Goal: Find specific page/section: Find specific page/section

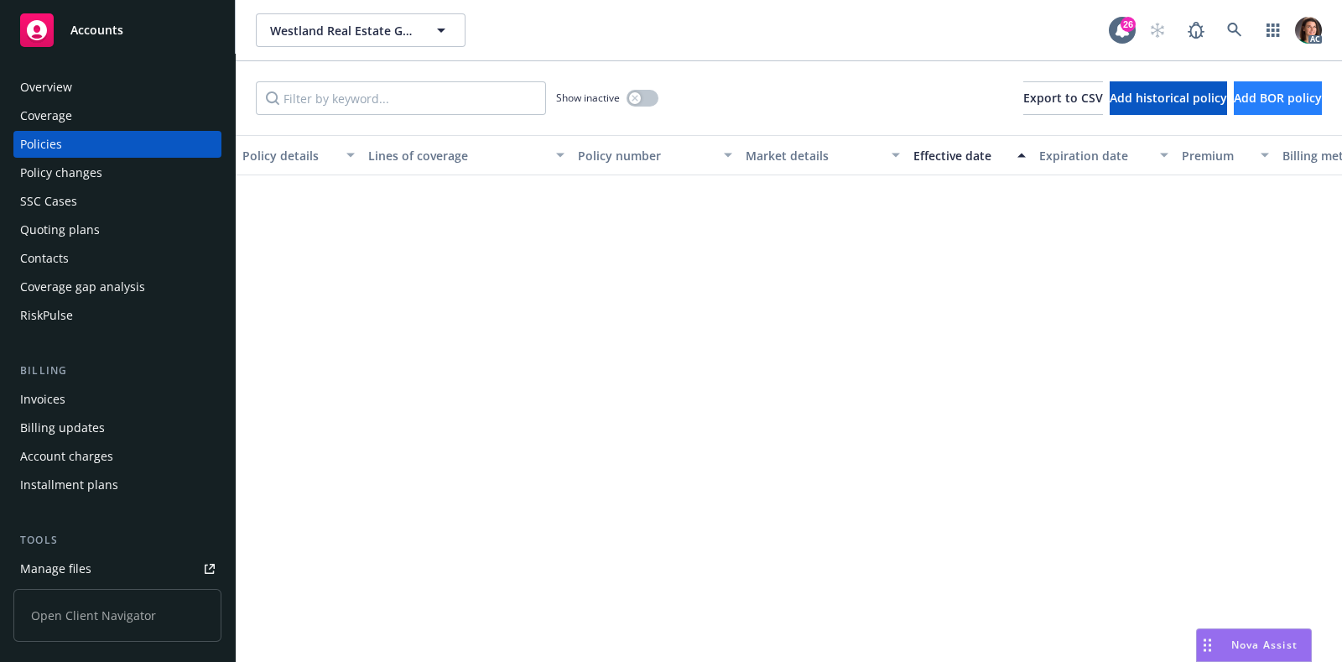
scroll to position [1620, 0]
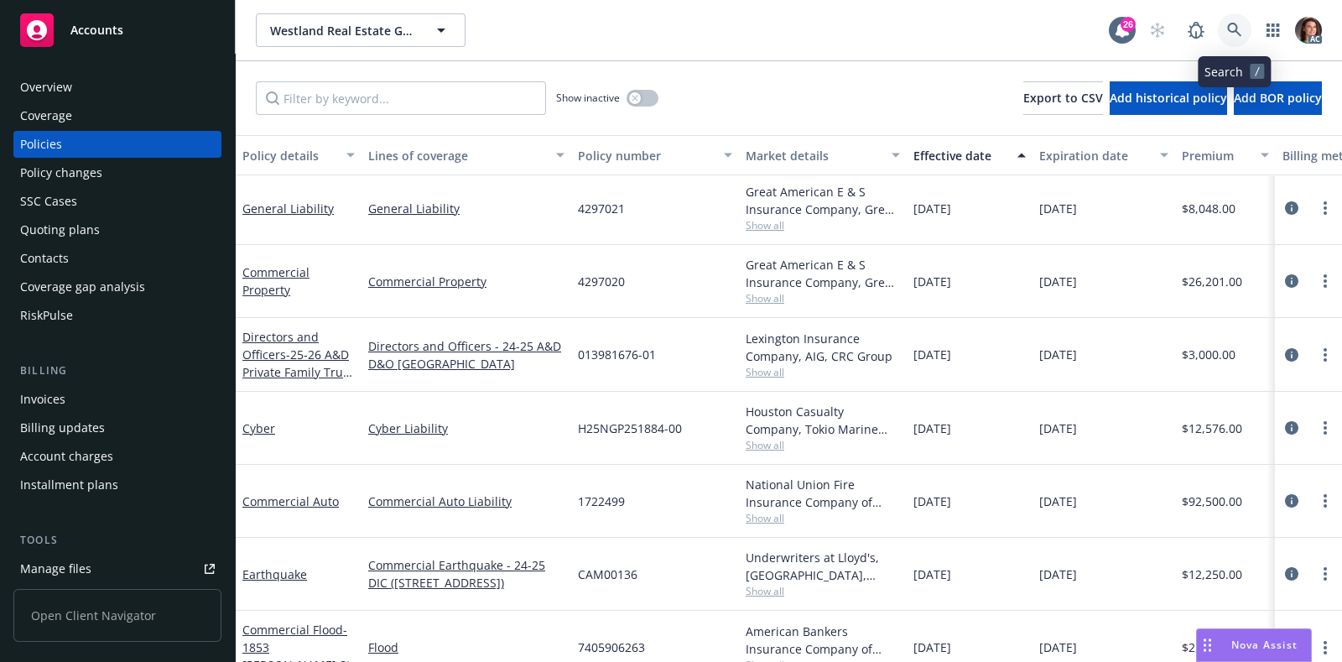
click at [1238, 27] on icon at bounding box center [1234, 30] width 15 height 15
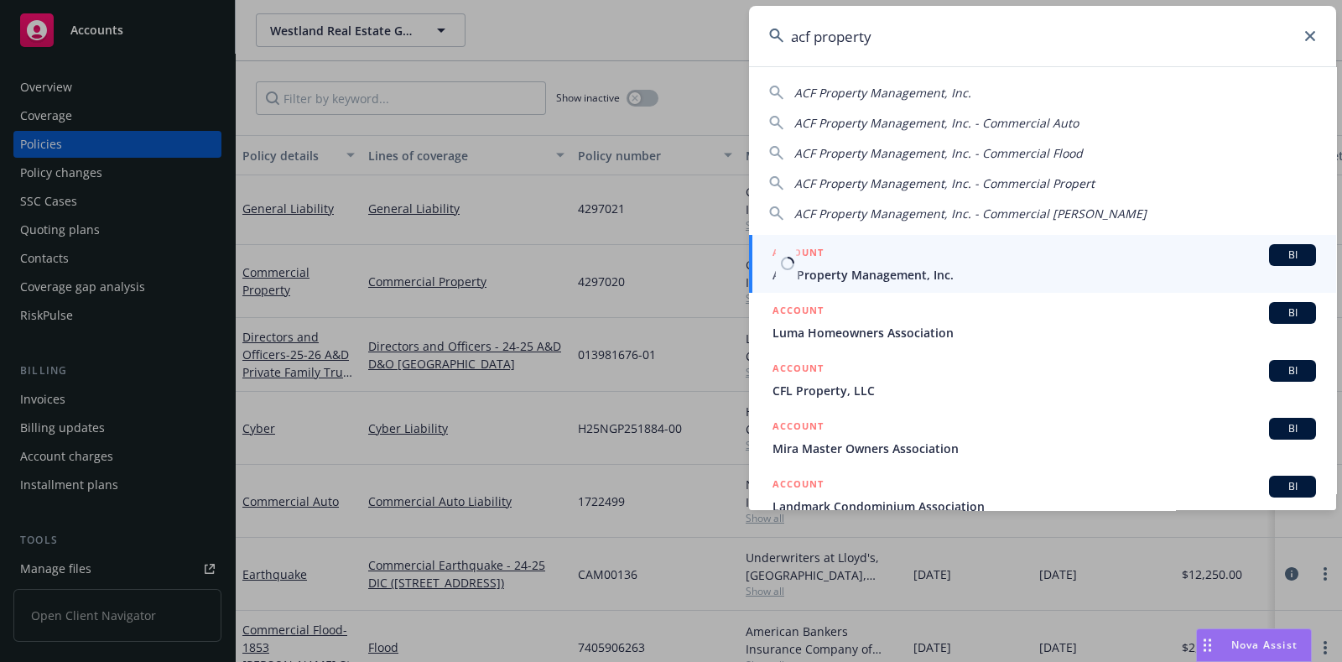
type input "acf property"
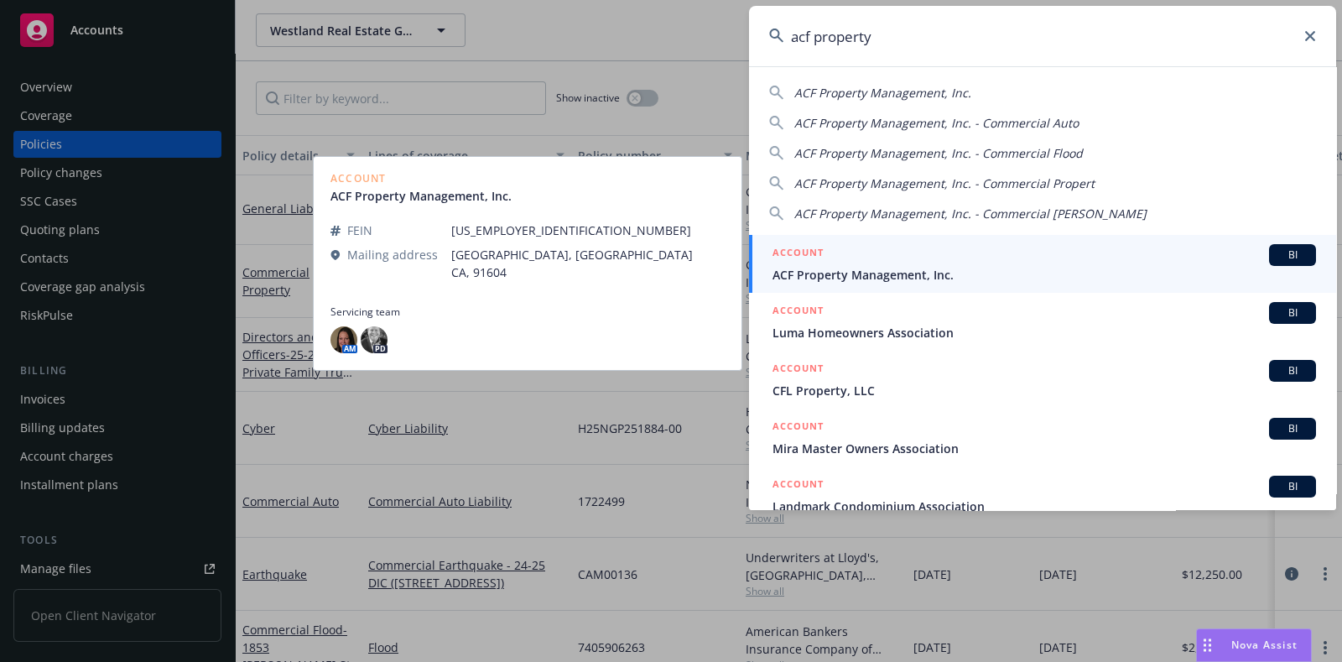
click at [868, 268] on span "ACF Property Management, Inc." at bounding box center [1045, 275] width 544 height 18
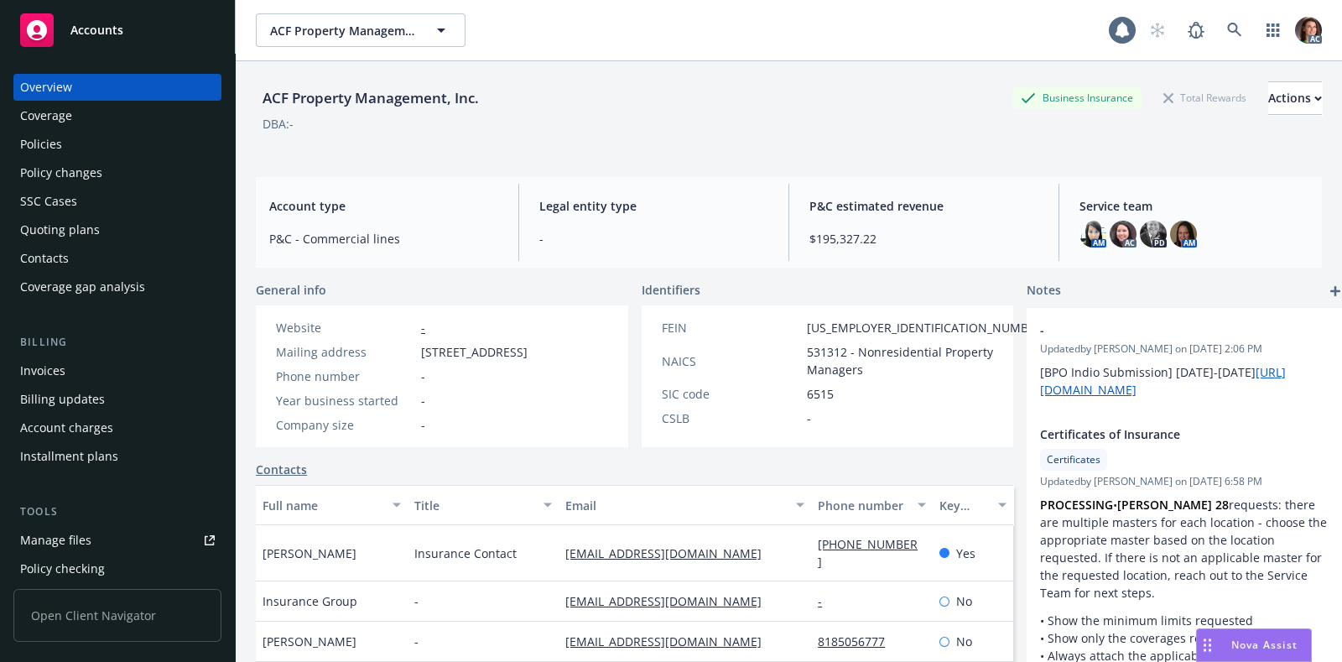
click at [54, 365] on div "Invoices" at bounding box center [42, 370] width 45 height 27
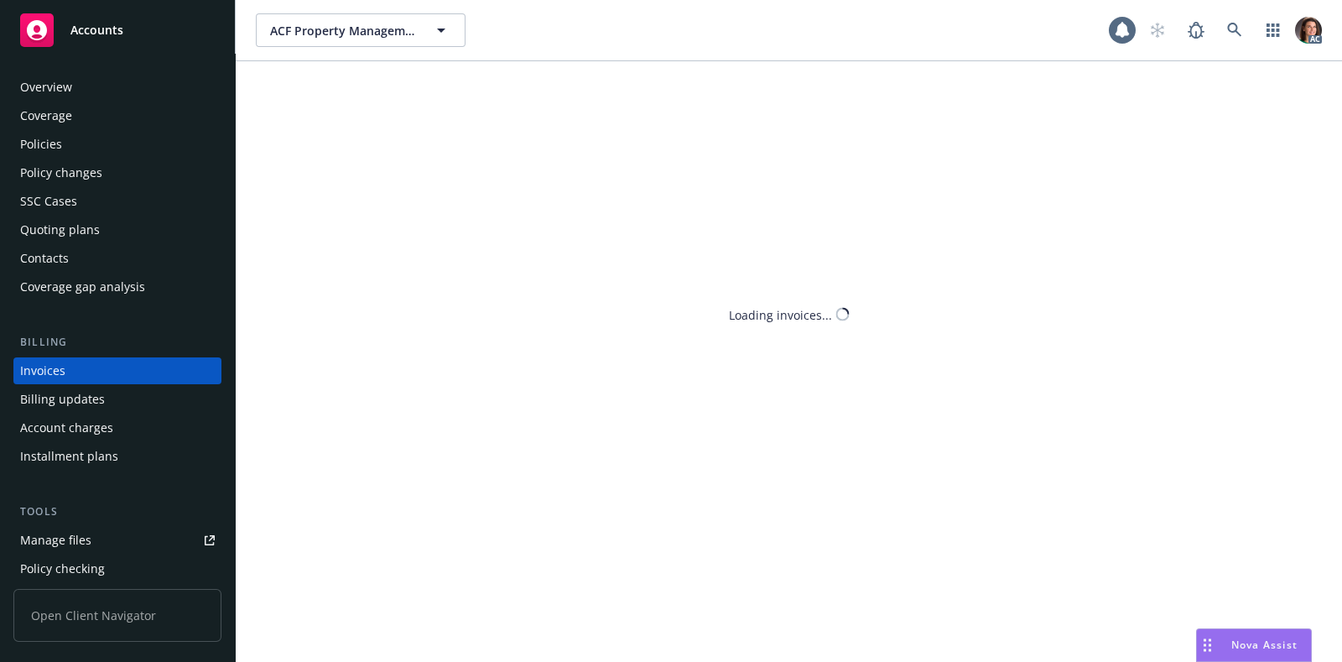
scroll to position [12, 0]
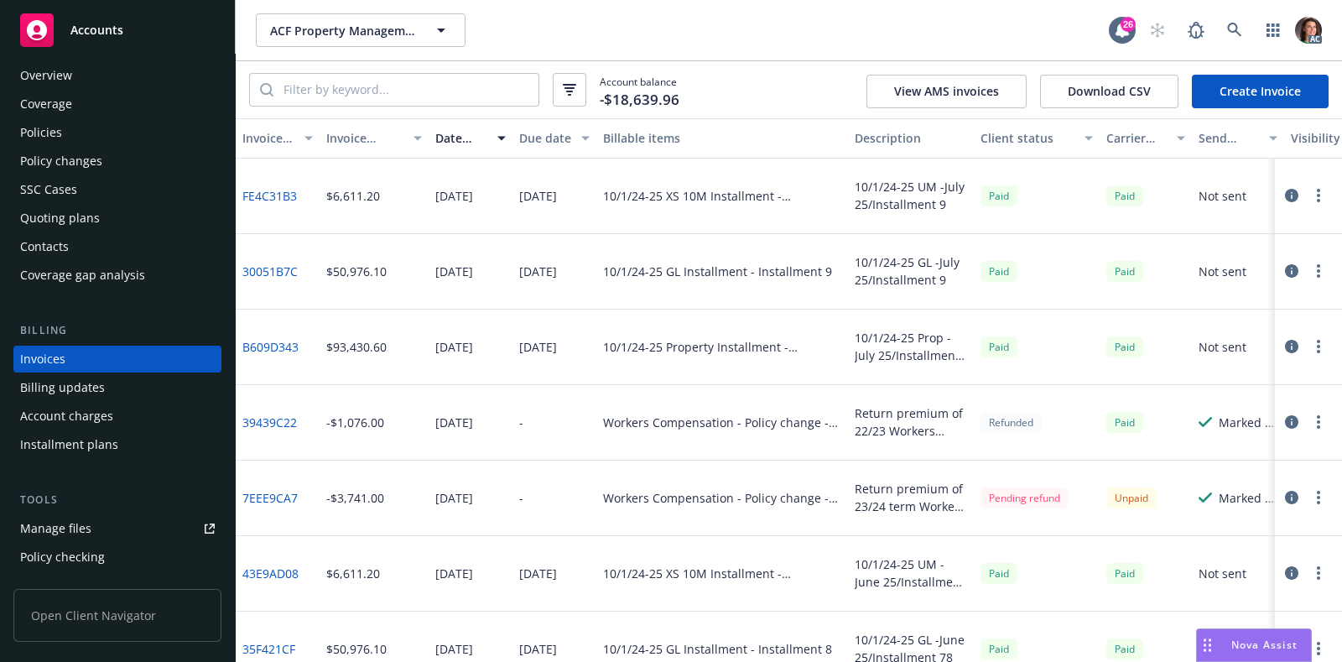
click at [570, 136] on div "Due date" at bounding box center [545, 138] width 52 height 18
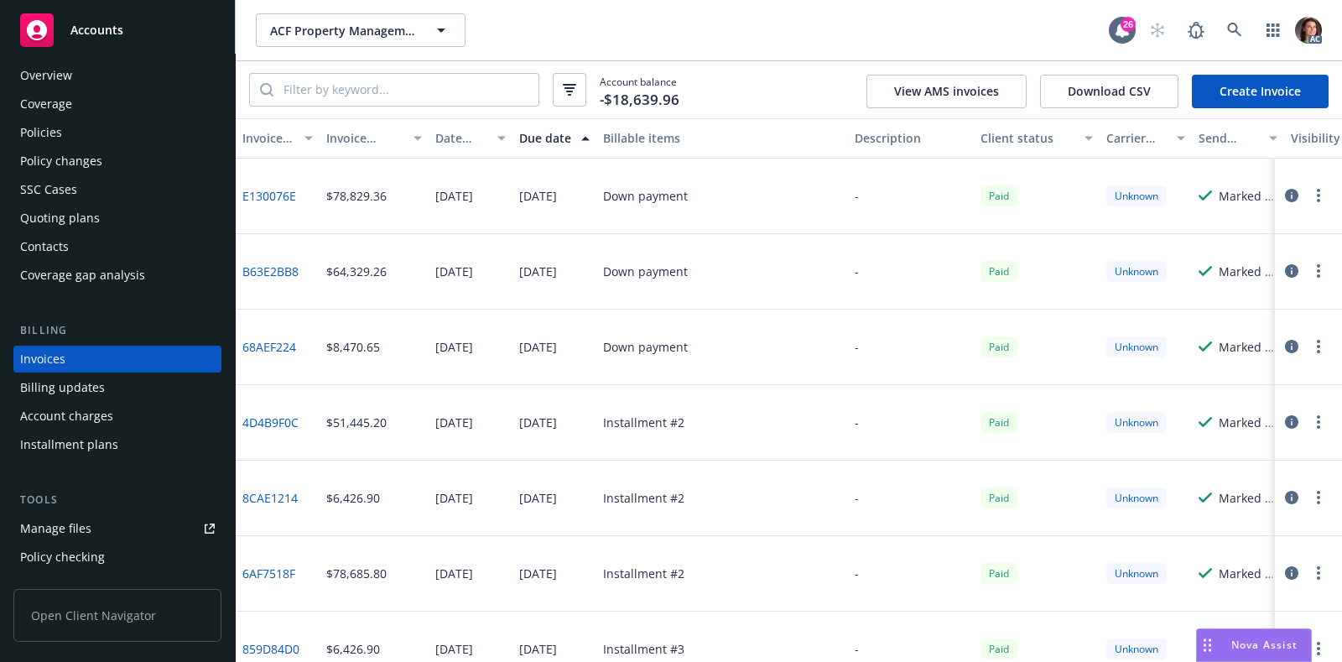
click at [566, 136] on div "Due date" at bounding box center [545, 138] width 52 height 18
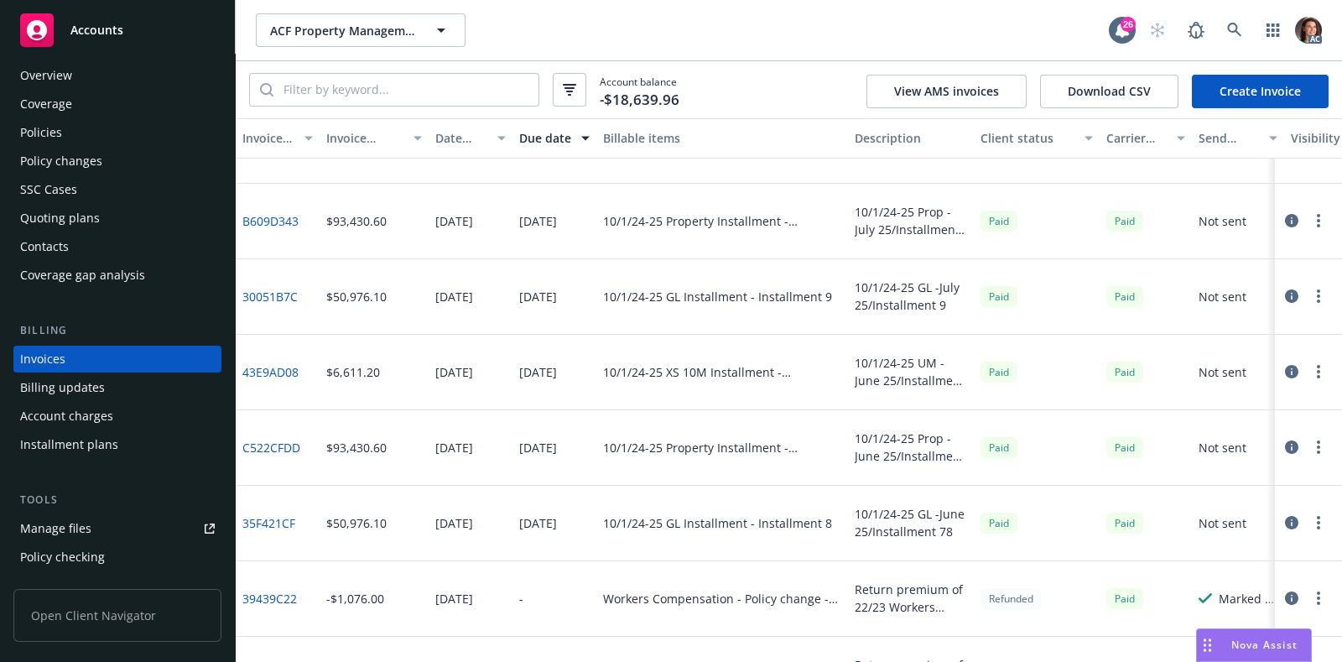
scroll to position [0, 0]
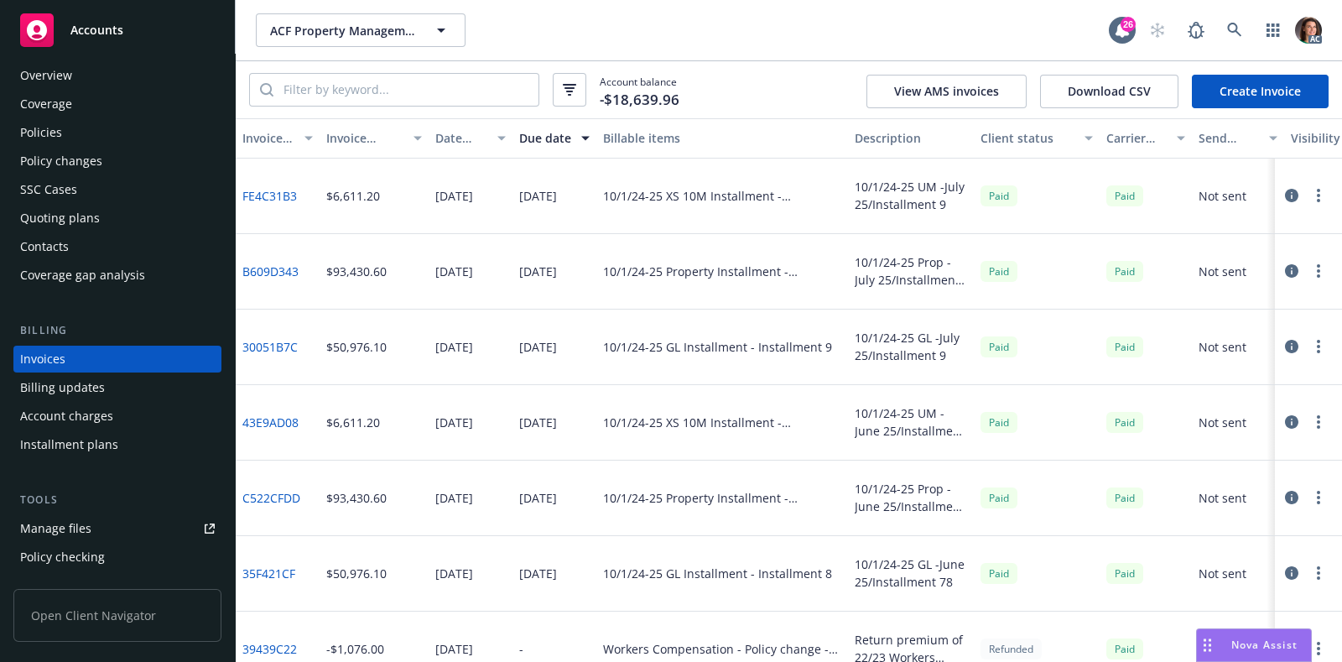
drag, startPoint x: 96, startPoint y: 445, endPoint x: 477, endPoint y: 320, distance: 400.6
click at [96, 443] on div "Installment plans" at bounding box center [69, 444] width 98 height 27
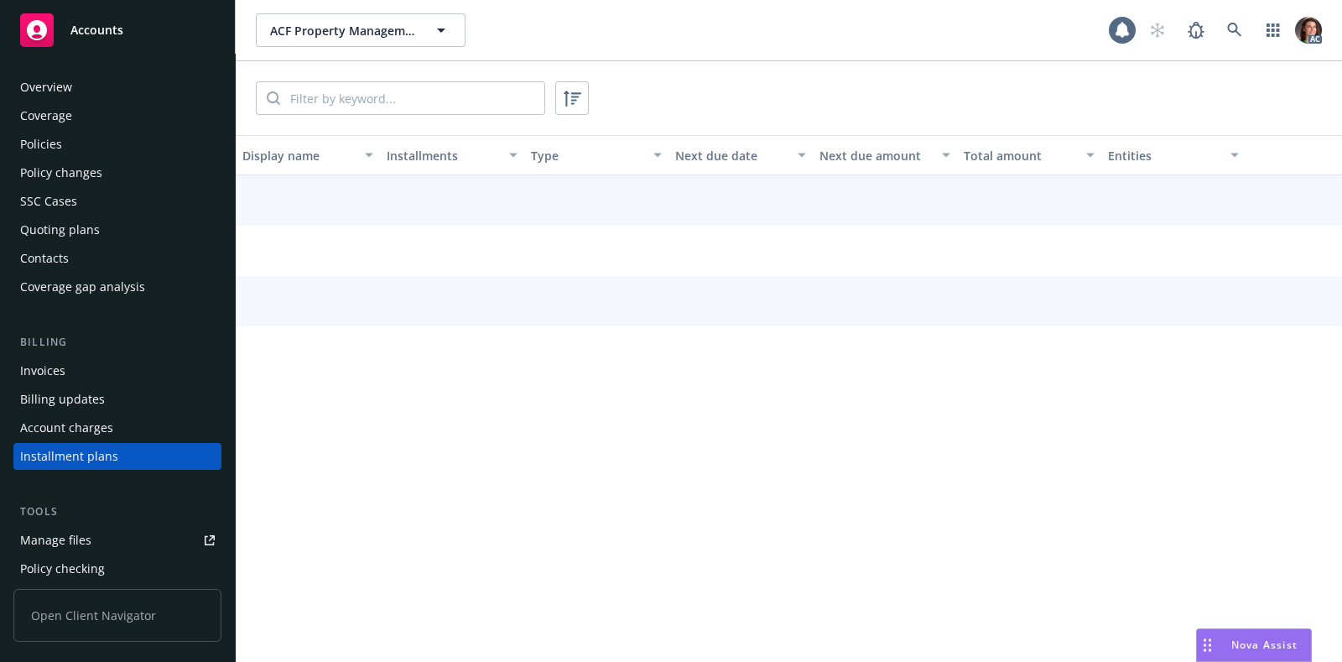
scroll to position [98, 0]
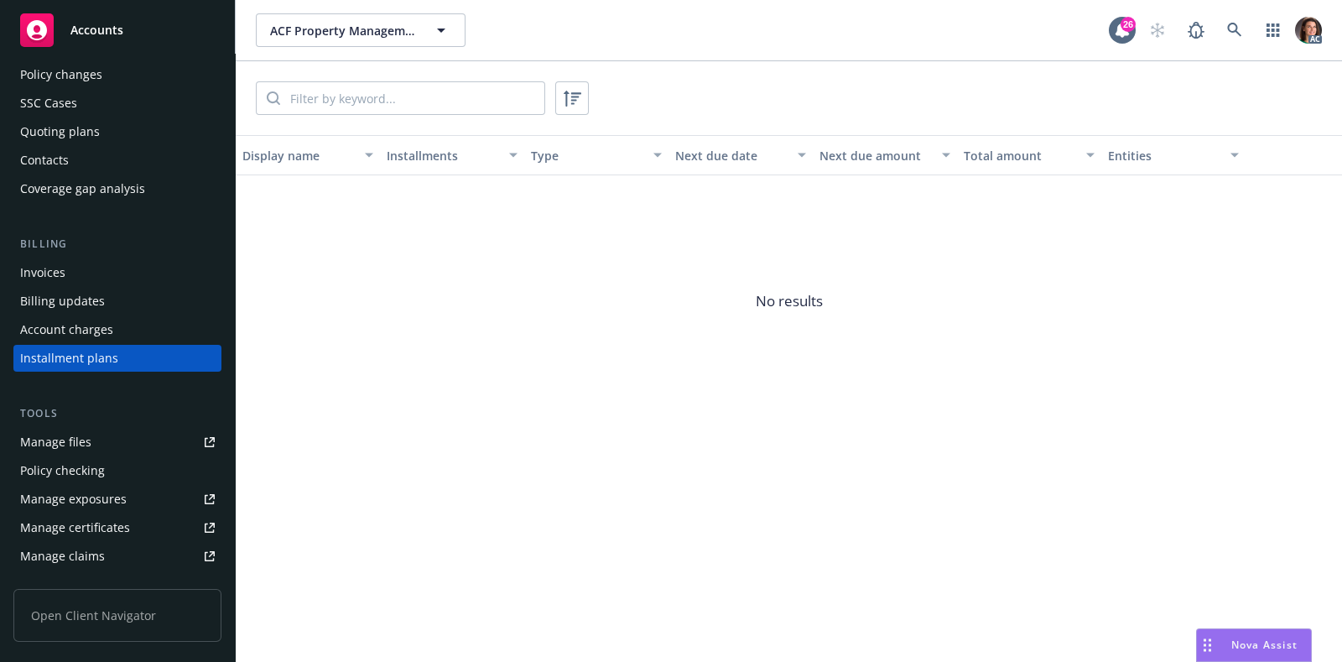
click at [43, 277] on div "Invoices" at bounding box center [42, 272] width 45 height 27
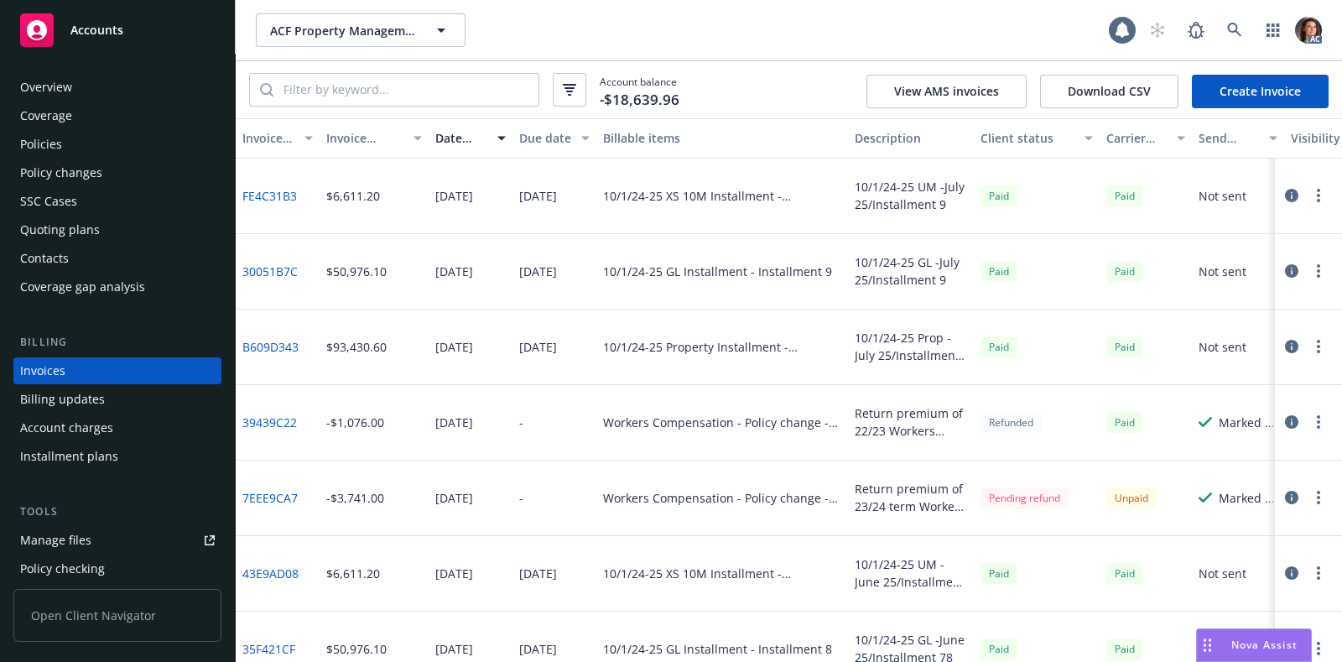
scroll to position [12, 0]
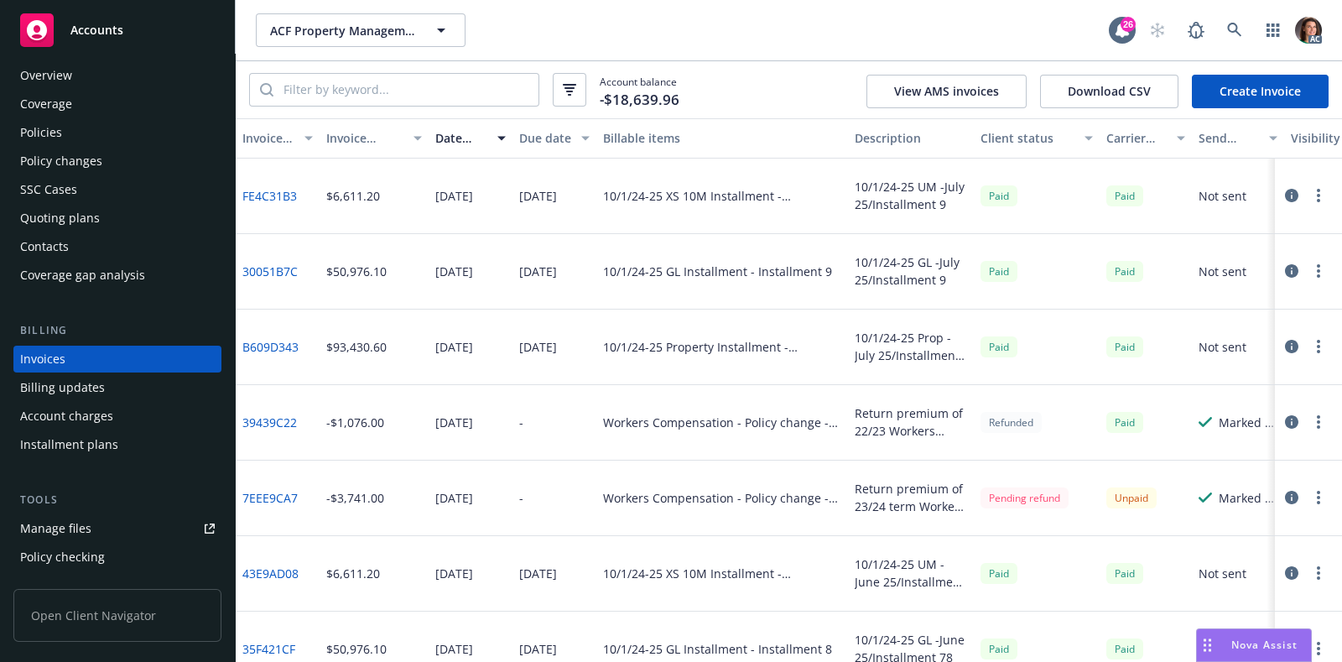
click at [545, 138] on div "Due date" at bounding box center [545, 138] width 52 height 18
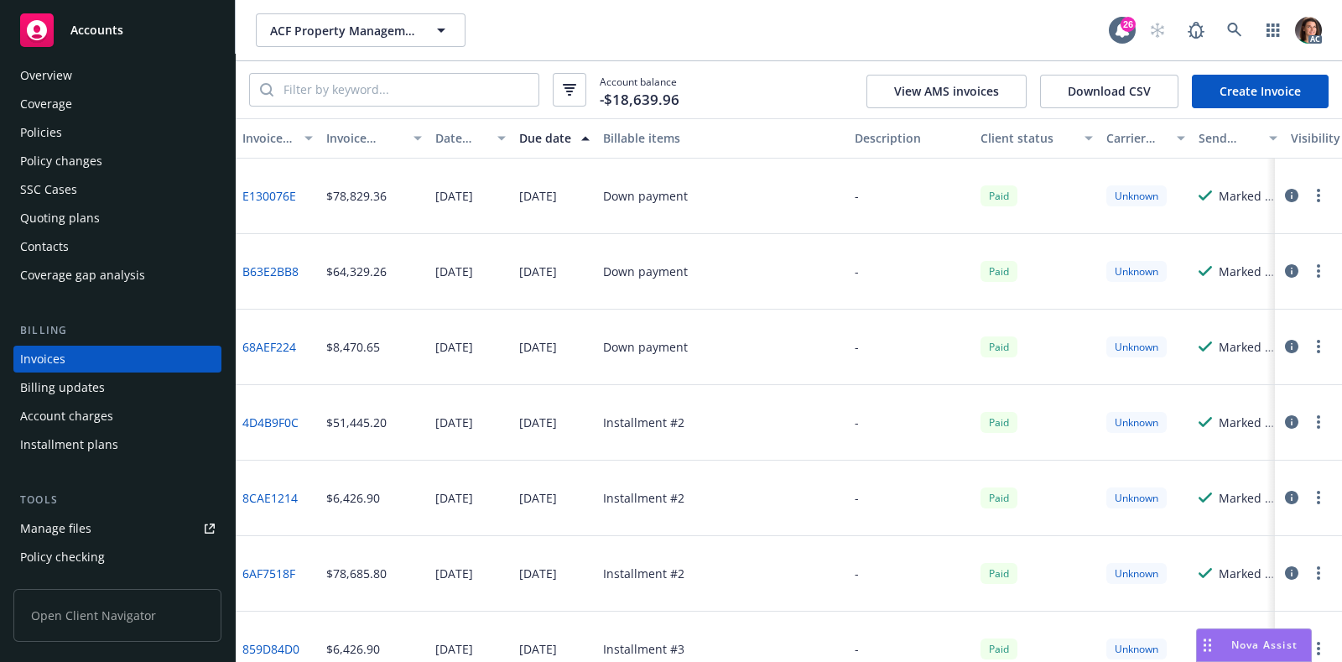
click at [545, 138] on div "Due date" at bounding box center [545, 138] width 52 height 18
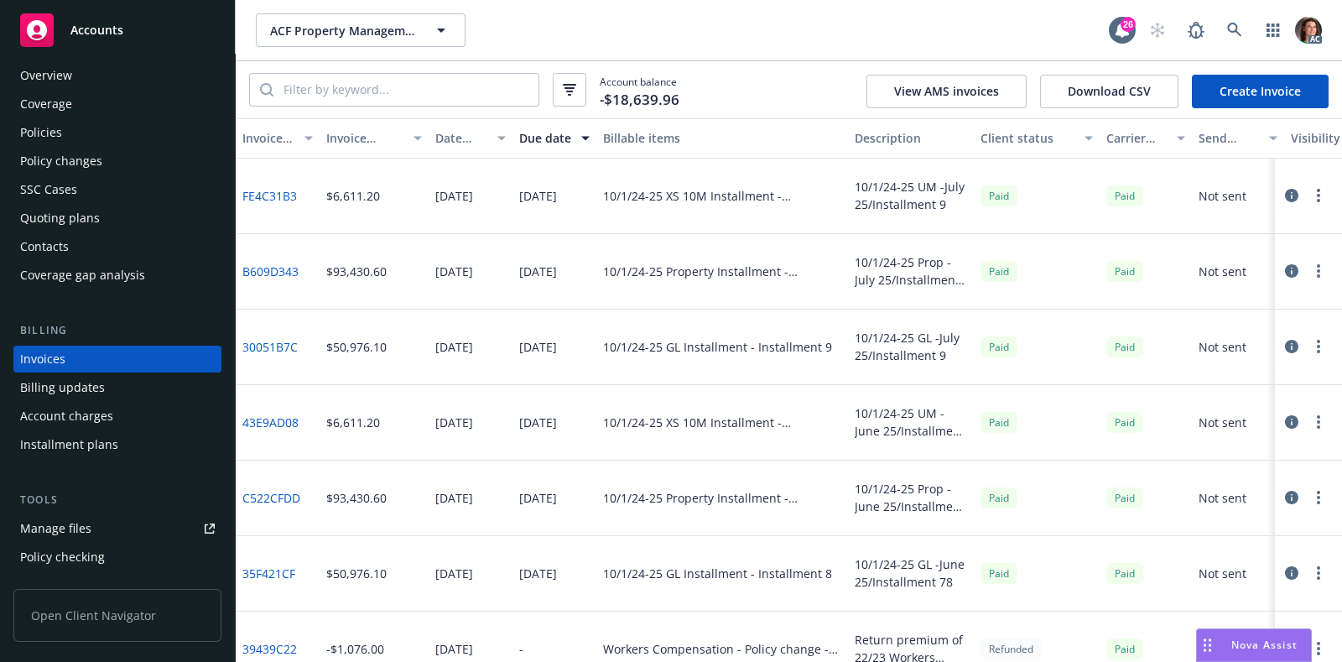
click at [282, 266] on link "B609D343" at bounding box center [270, 272] width 56 height 18
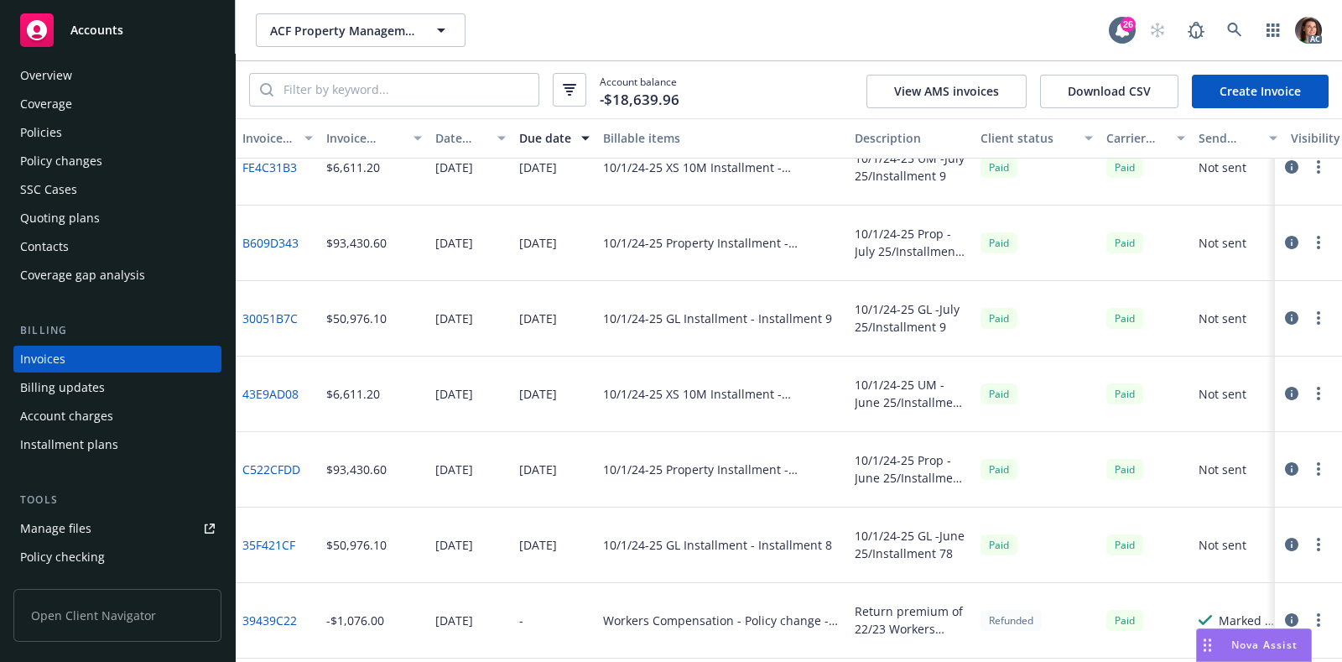
scroll to position [0, 0]
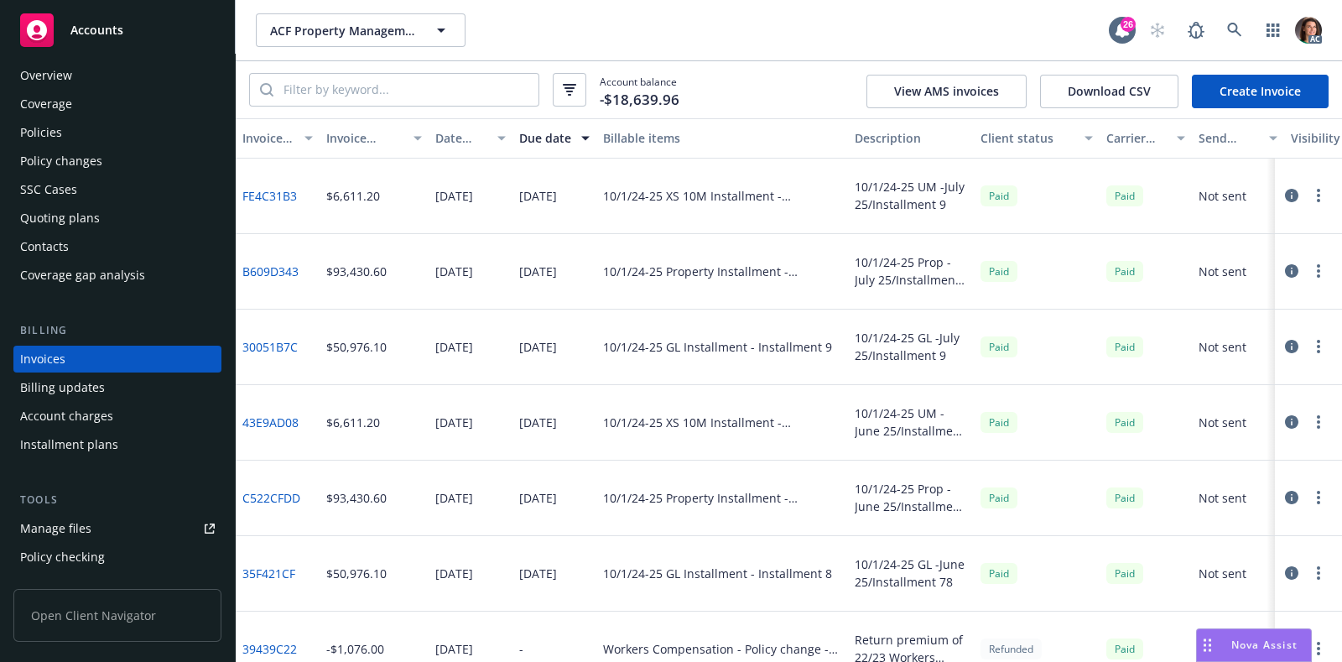
click at [281, 338] on link "30051B7C" at bounding box center [269, 347] width 55 height 18
click at [55, 128] on div "Policies" at bounding box center [41, 132] width 42 height 27
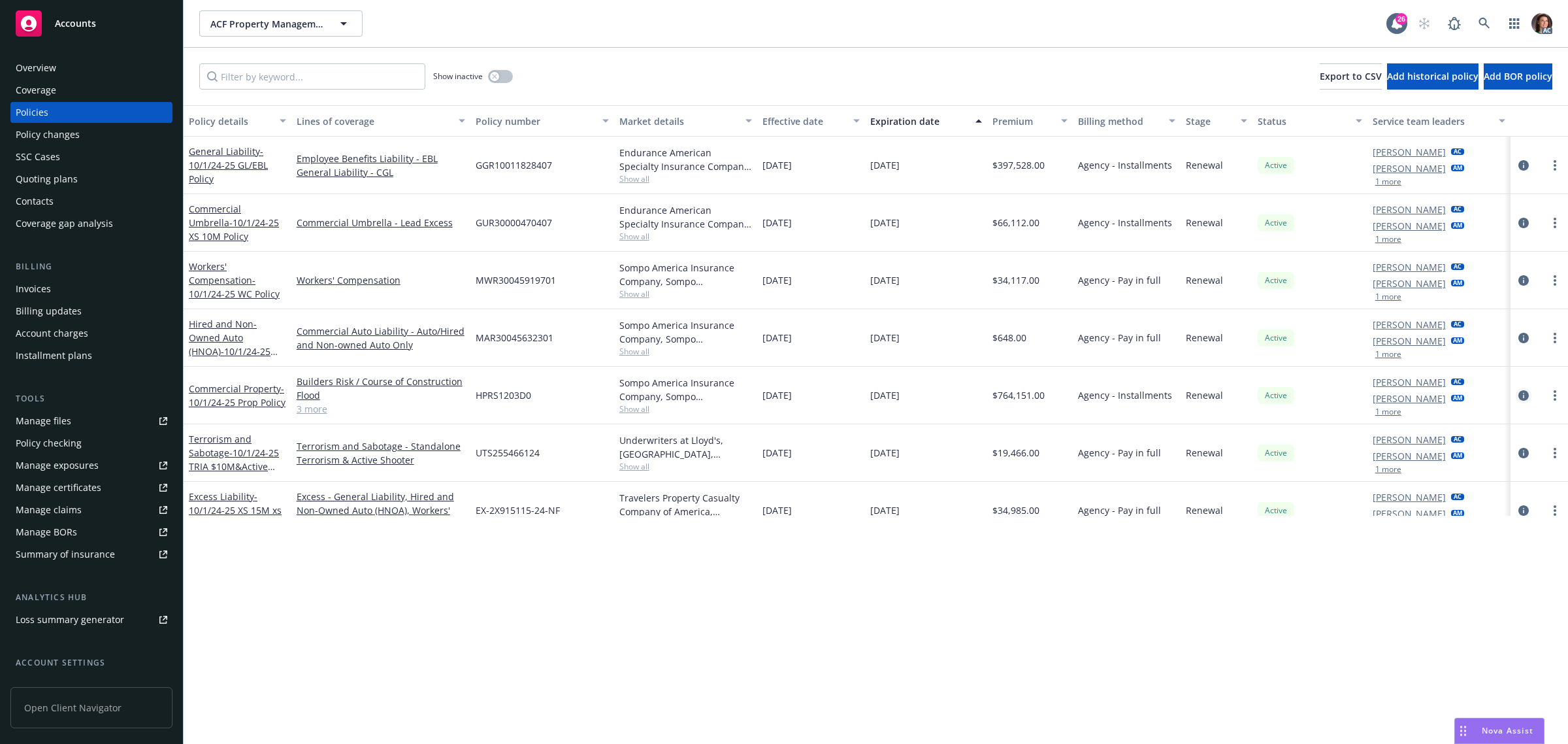
click at [1045, 392] on icon "circleInformation" at bounding box center [1523, 395] width 10 height 10
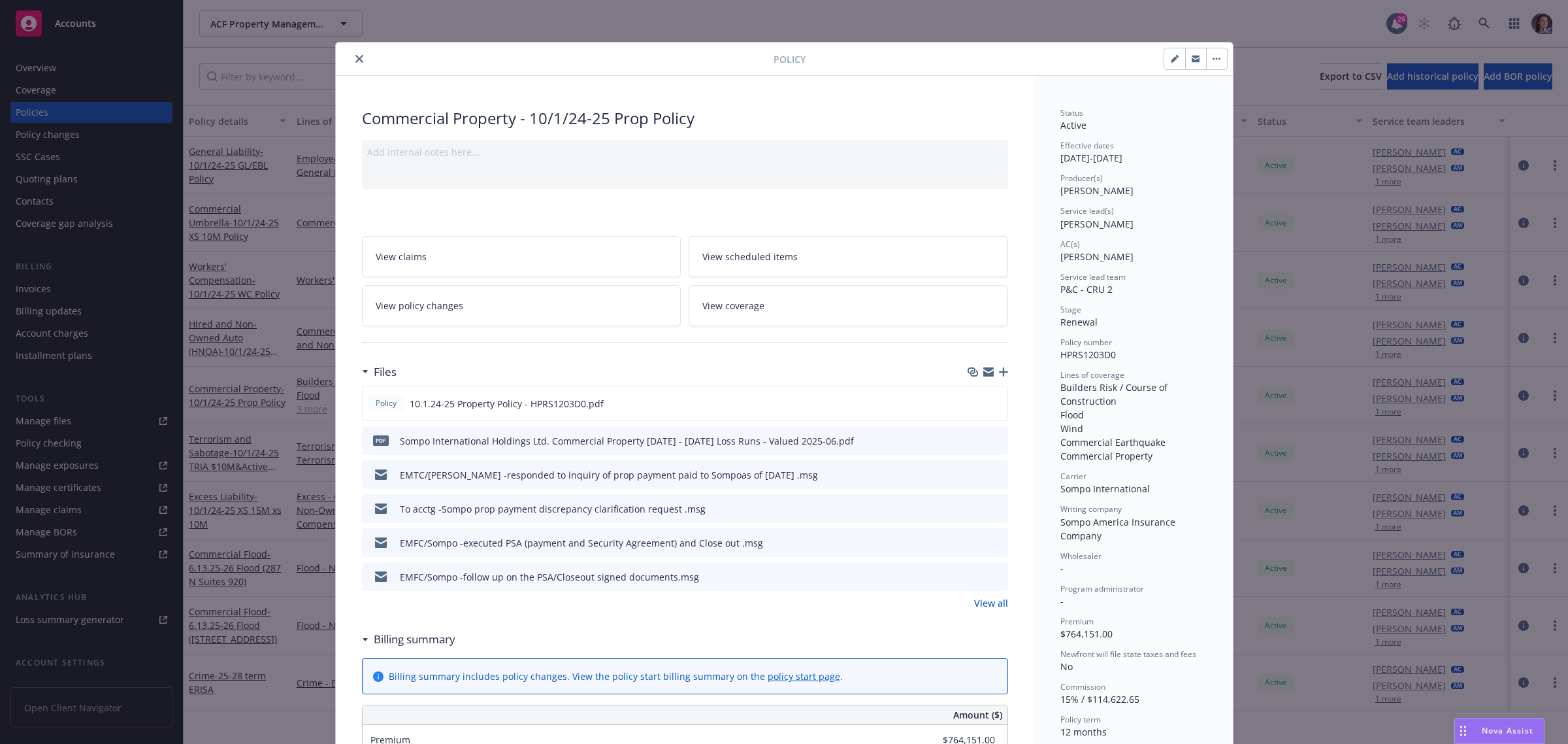
click at [355, 57] on icon "close" at bounding box center [359, 58] width 8 height 8
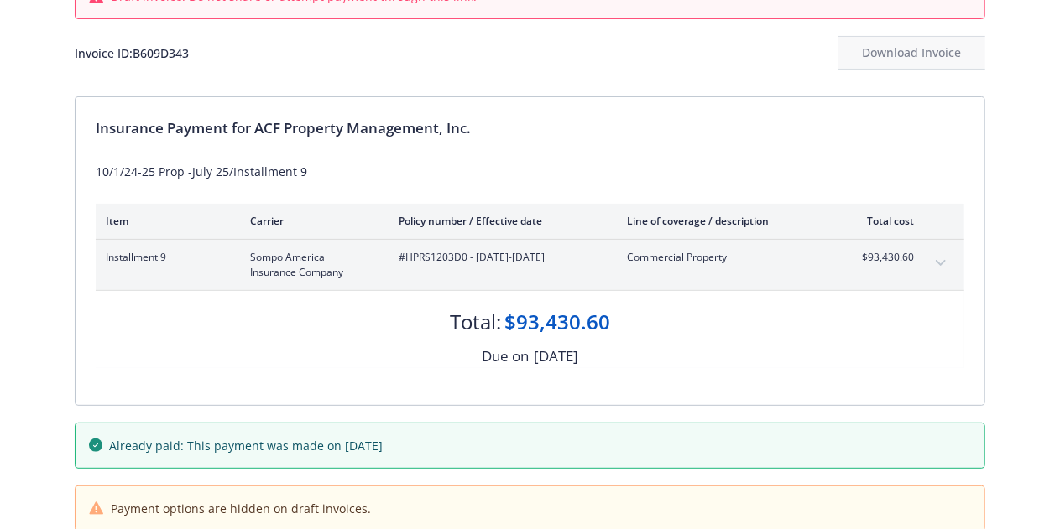
scroll to position [168, 0]
